Goal: Information Seeking & Learning: Find specific fact

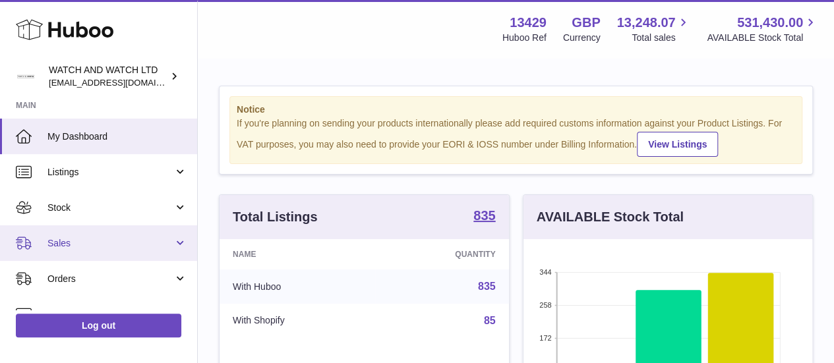
click at [73, 232] on link "Sales" at bounding box center [98, 243] width 197 height 36
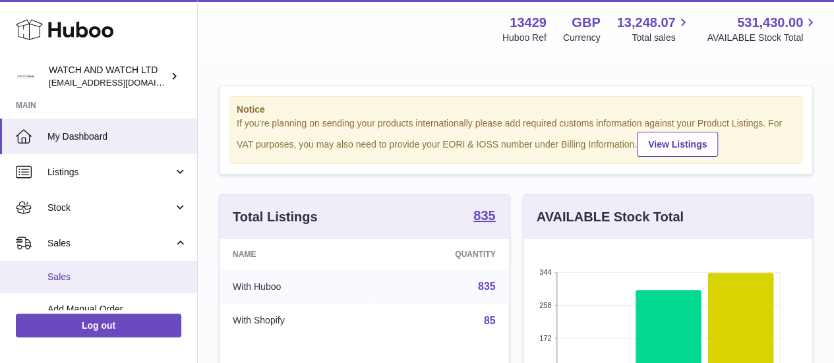
click at [56, 281] on span "Sales" at bounding box center [117, 277] width 140 height 13
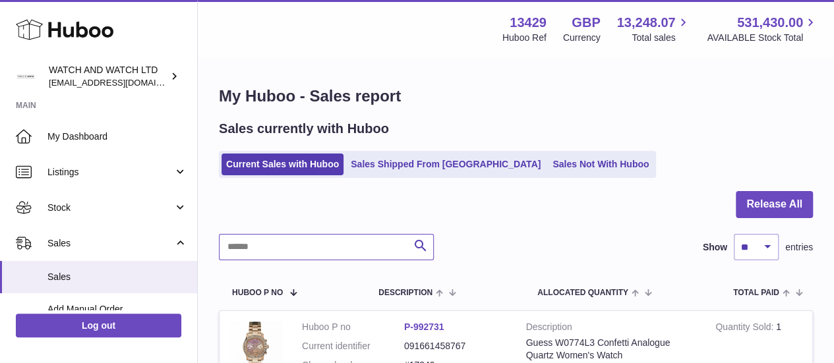
click at [306, 258] on input "text" at bounding box center [326, 247] width 215 height 26
paste input "*******"
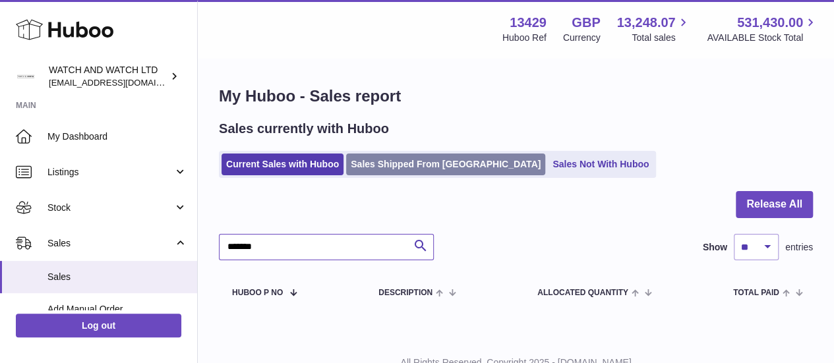
type input "*******"
click at [383, 169] on link "Sales Shipped From [GEOGRAPHIC_DATA]" at bounding box center [445, 165] width 199 height 22
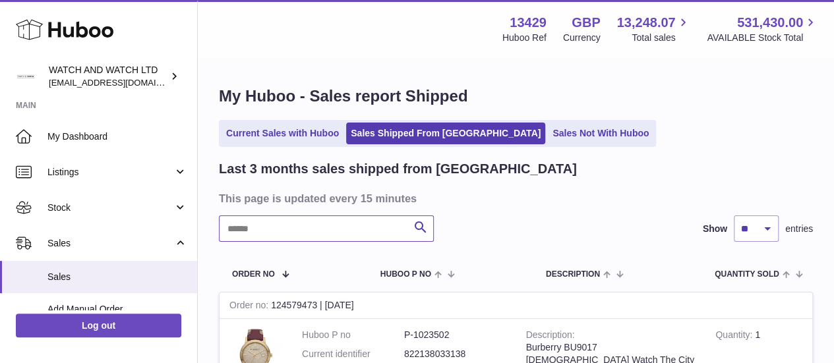
click at [312, 237] on input "text" at bounding box center [326, 229] width 215 height 26
paste input "*******"
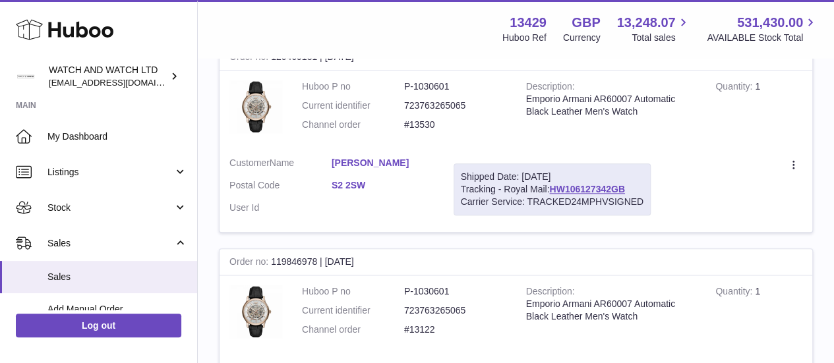
scroll to position [850, 0]
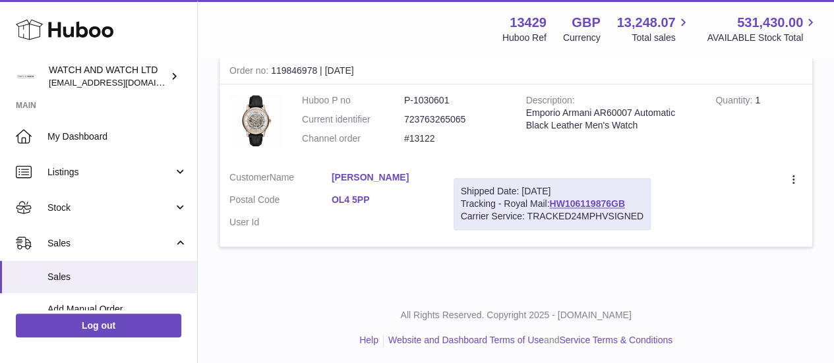
type input "*******"
drag, startPoint x: 322, startPoint y: 192, endPoint x: 369, endPoint y: 198, distance: 47.9
click at [369, 198] on dl "Customer Name [PERSON_NAME] Postal Code OL4 5PP User Id" at bounding box center [331, 203] width 204 height 64
copy dl "OL4 5PP"
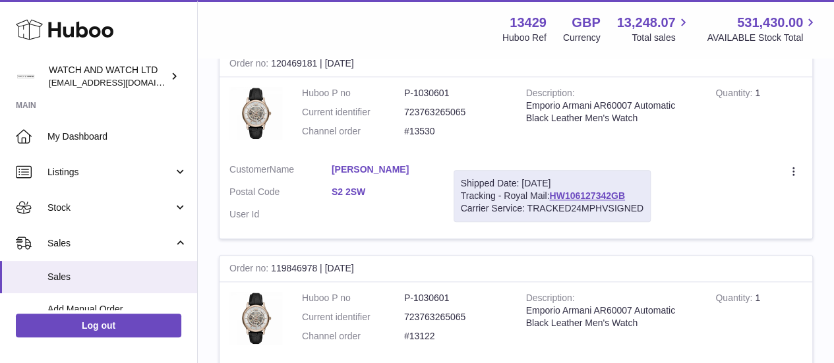
click at [345, 188] on link "S2 2SW" at bounding box center [383, 192] width 102 height 13
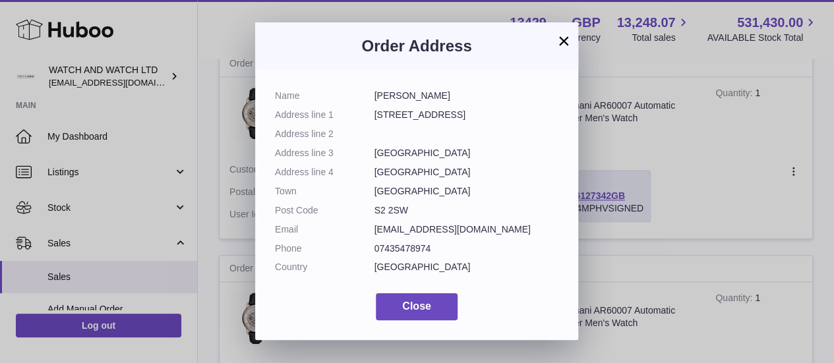
click at [345, 188] on dt "Town" at bounding box center [325, 191] width 100 height 13
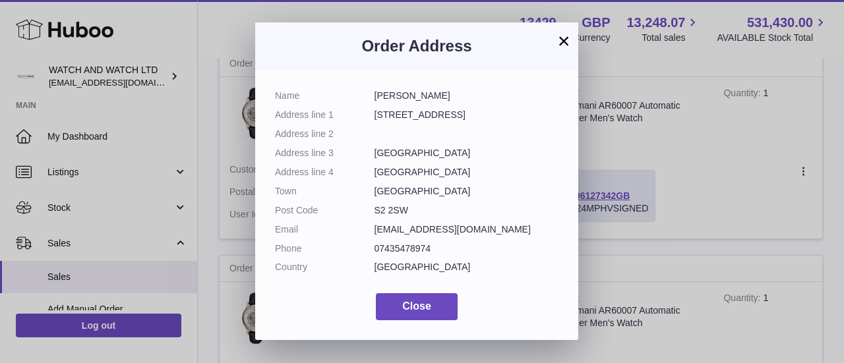
click at [573, 38] on div "Order Address" at bounding box center [416, 45] width 323 height 47
click at [570, 39] on button "×" at bounding box center [564, 41] width 16 height 16
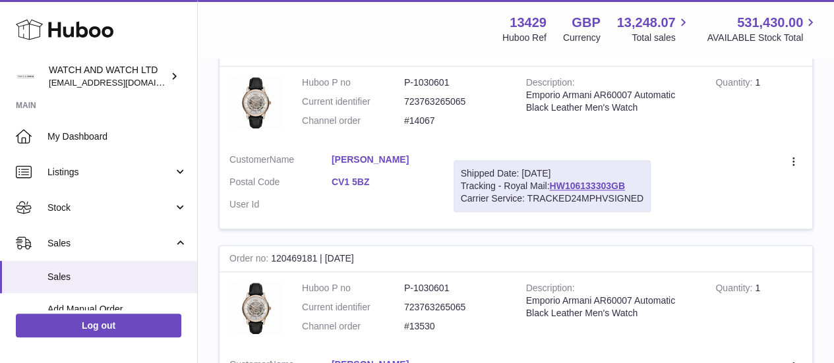
scroll to position [455, 0]
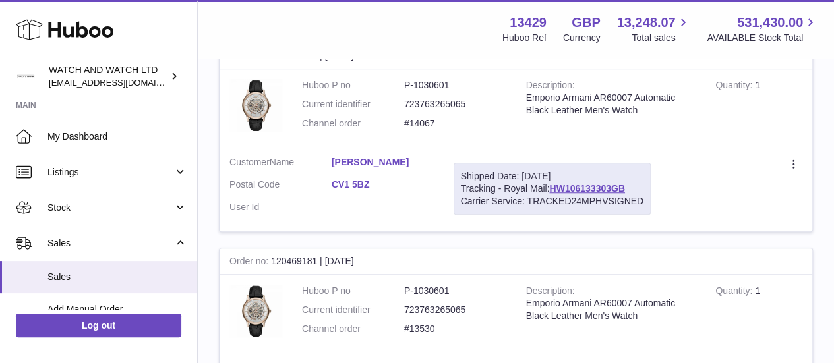
click at [345, 183] on link "CV1 5BZ" at bounding box center [383, 185] width 102 height 13
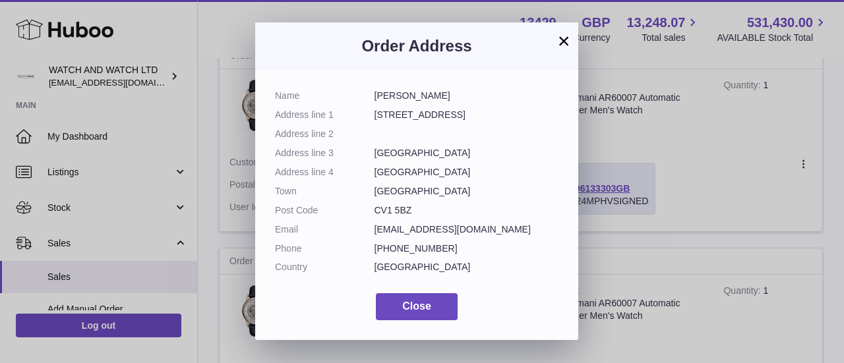
drag, startPoint x: 563, startPoint y: 36, endPoint x: 556, endPoint y: 42, distance: 8.9
click at [563, 36] on button "×" at bounding box center [564, 41] width 16 height 16
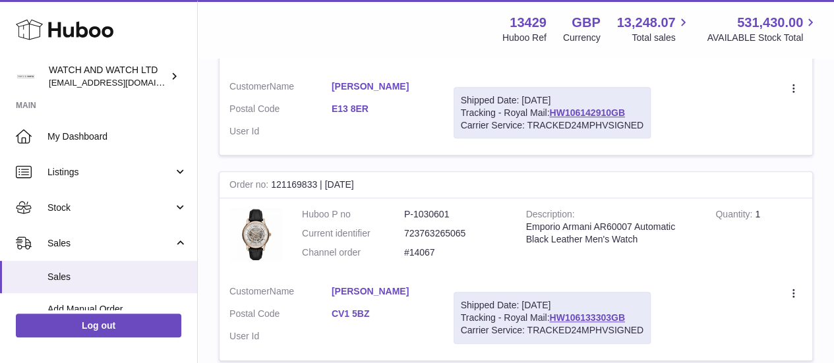
scroll to position [257, 0]
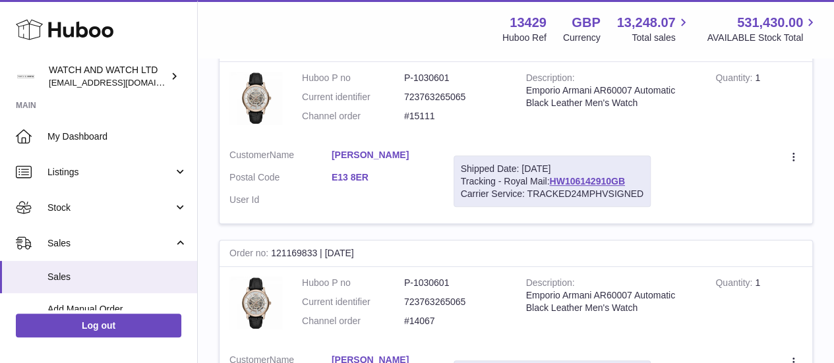
click at [355, 180] on link "E13 8ER" at bounding box center [383, 177] width 102 height 13
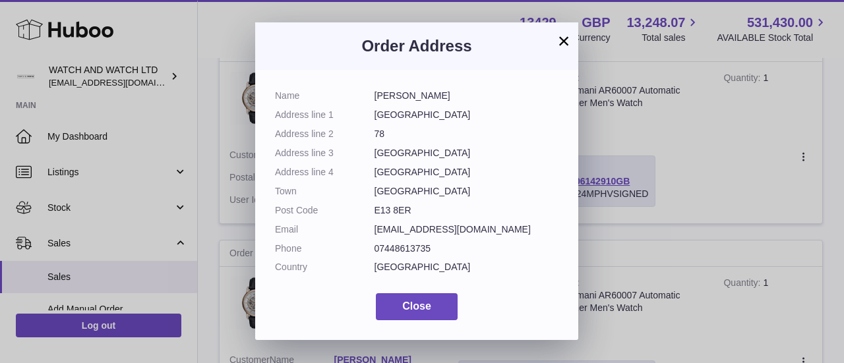
click at [570, 37] on button "×" at bounding box center [564, 41] width 16 height 16
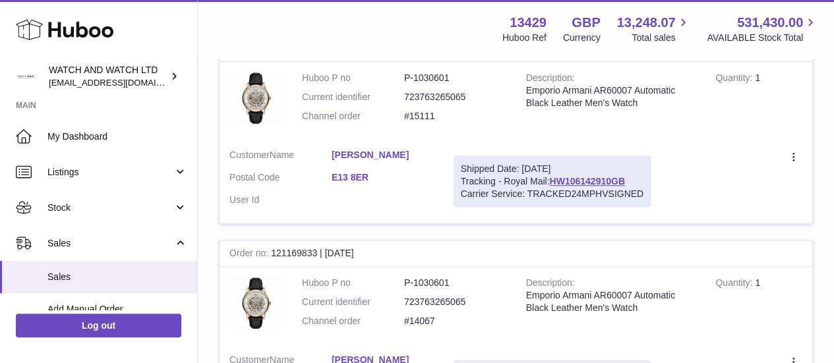
scroll to position [0, 0]
